Goal: Information Seeking & Learning: Learn about a topic

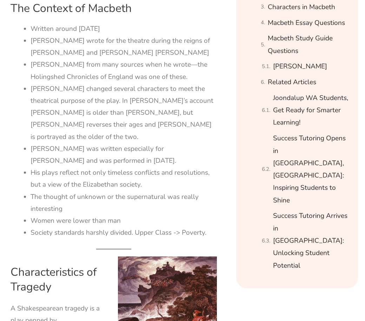
scroll to position [348, 0]
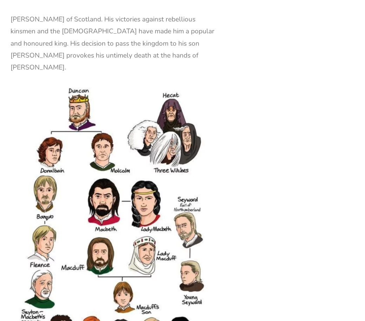
scroll to position [1085, 0]
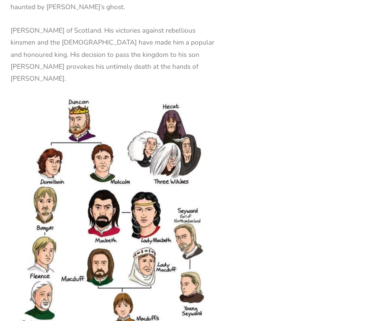
drag, startPoint x: 118, startPoint y: 153, endPoint x: 203, endPoint y: 164, distance: 85.5
click at [203, 164] on img at bounding box center [114, 240] width 206 height 289
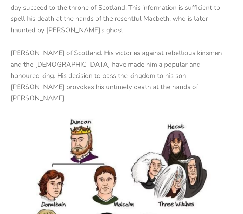
scroll to position [1079, 0]
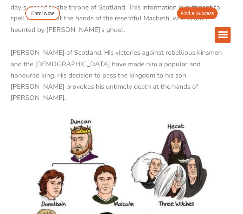
drag, startPoint x: 348, startPoint y: 0, endPoint x: 88, endPoint y: 148, distance: 298.9
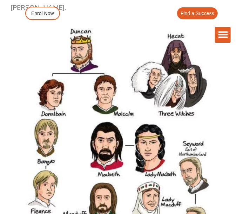
scroll to position [1172, 0]
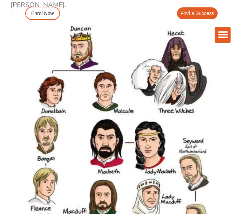
click at [86, 125] on img at bounding box center [117, 171] width 213 height 299
click at [232, 43] on div "The Difference Personalised Program Inspirational Tutors Motivational Learning …" at bounding box center [121, 23] width 243 height 47
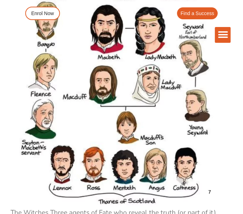
scroll to position [1289, 0]
